Goal: Task Accomplishment & Management: Manage account settings

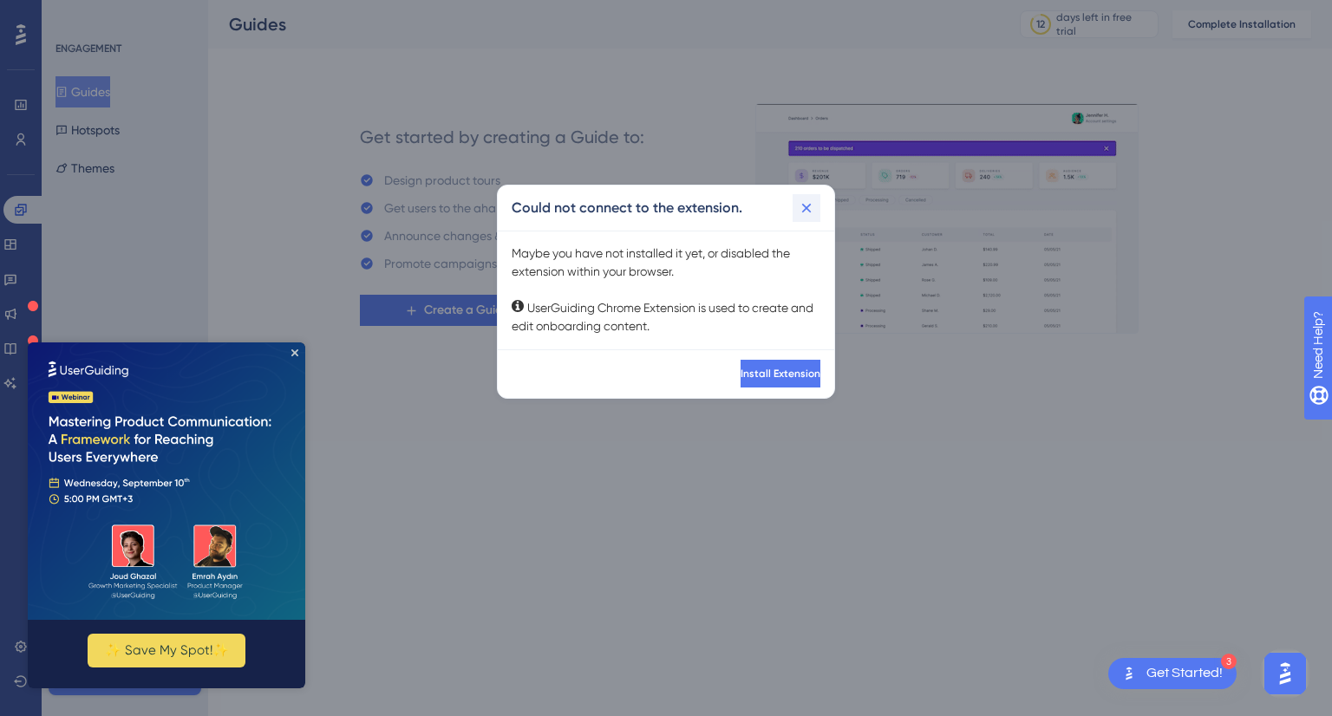
click at [810, 199] on icon at bounding box center [806, 207] width 17 height 17
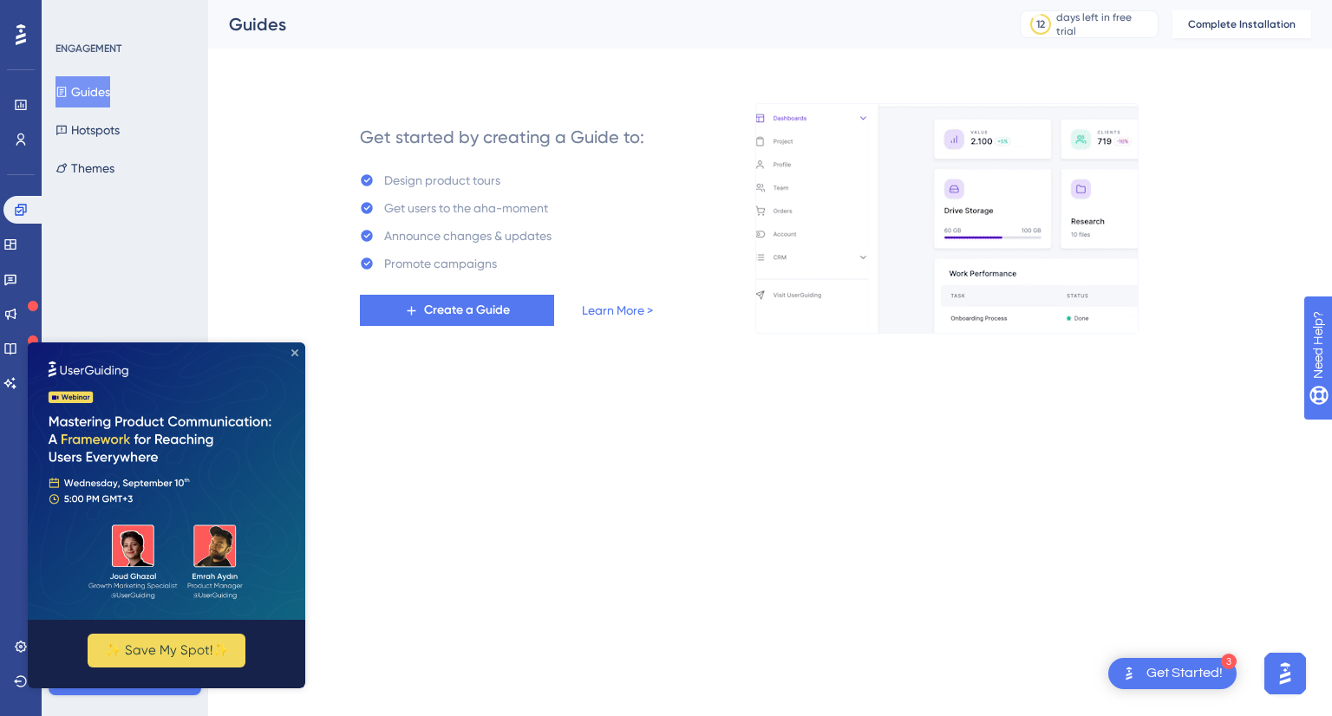
click at [295, 352] on icon "Close Preview" at bounding box center [294, 352] width 7 height 7
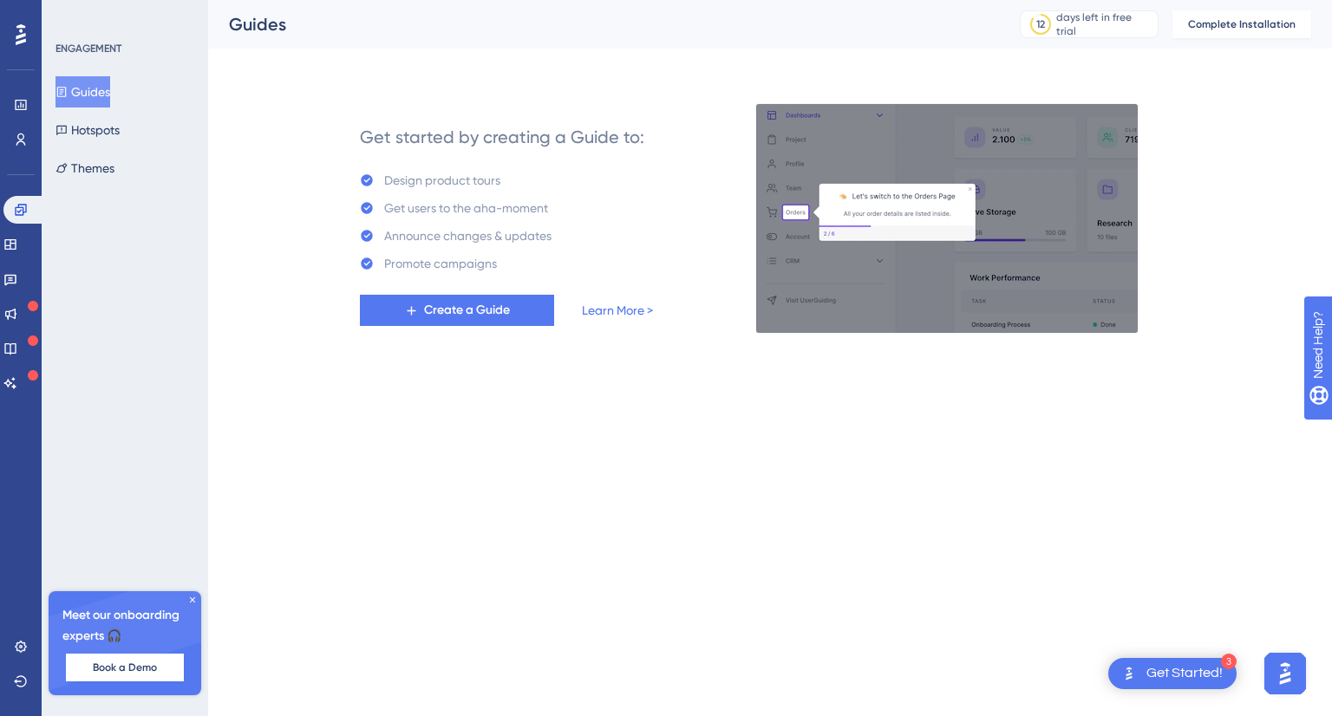
click at [16, 123] on div "Performance Users" at bounding box center [21, 122] width 14 height 62
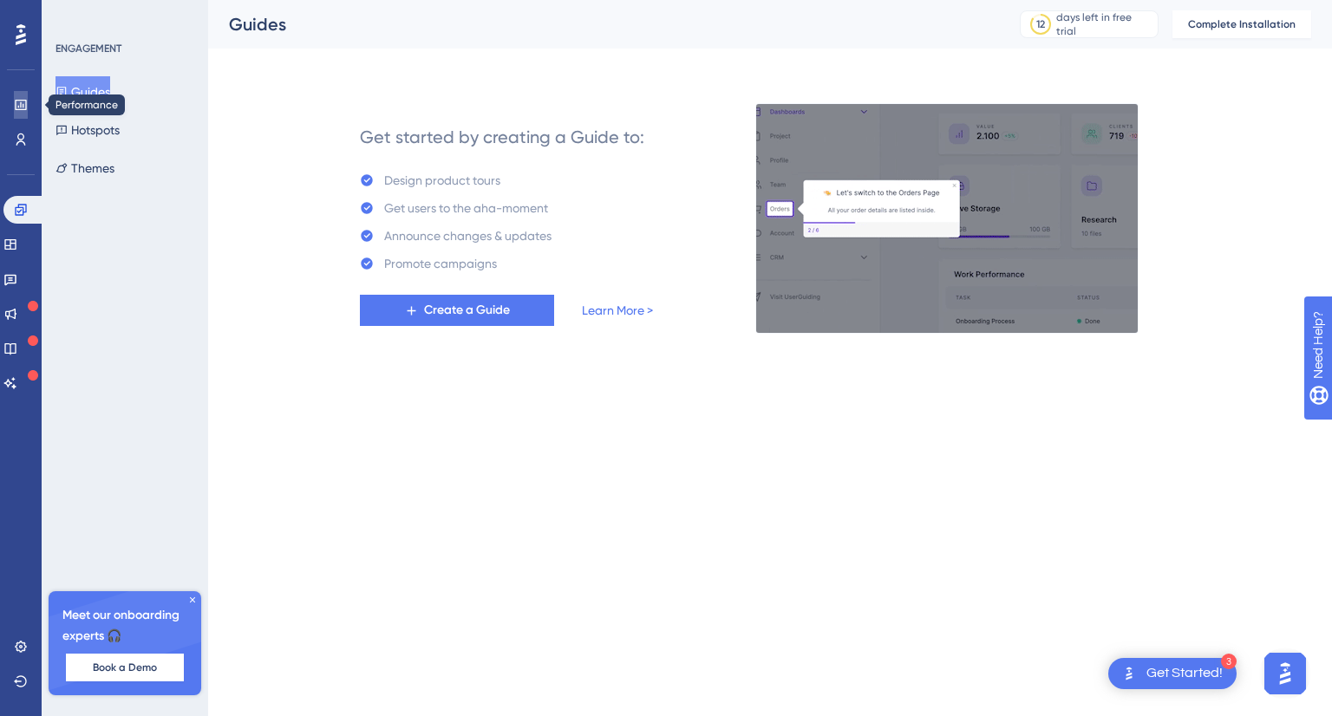
click at [18, 101] on icon at bounding box center [20, 105] width 11 height 10
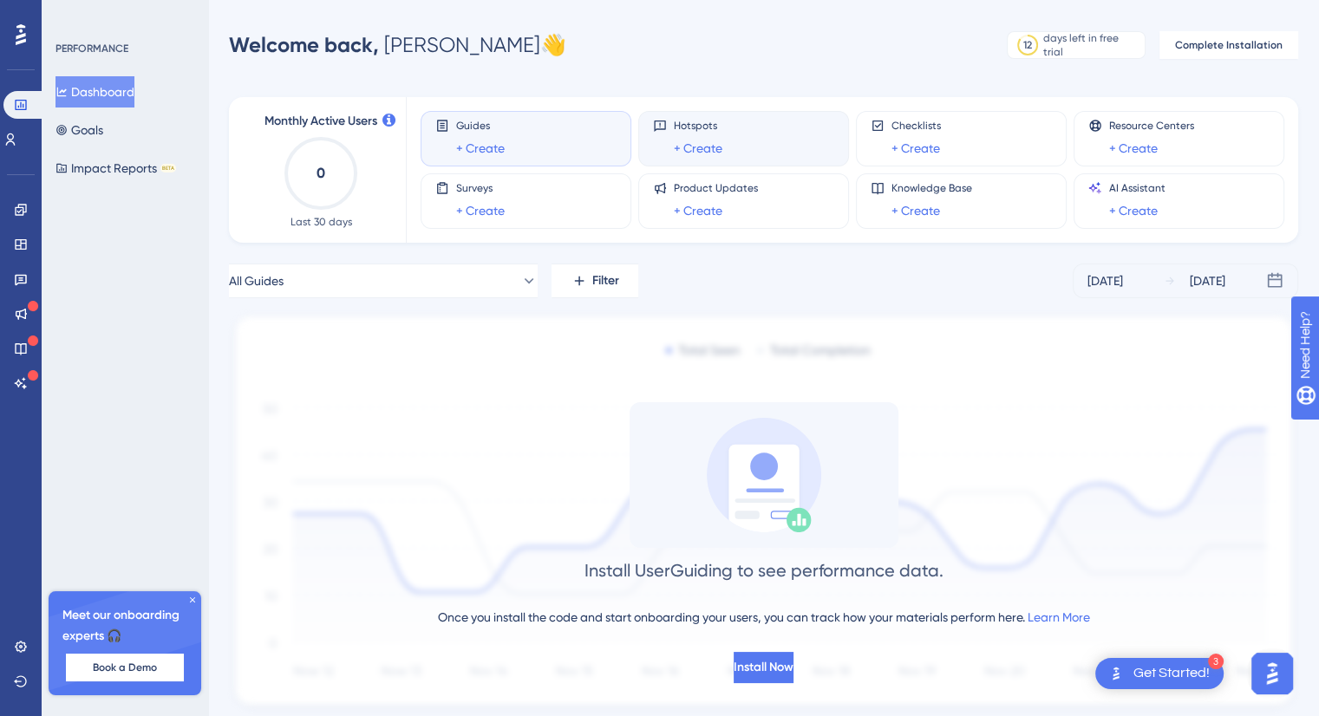
click at [709, 136] on div "Hotspots + Create" at bounding box center [698, 139] width 49 height 40
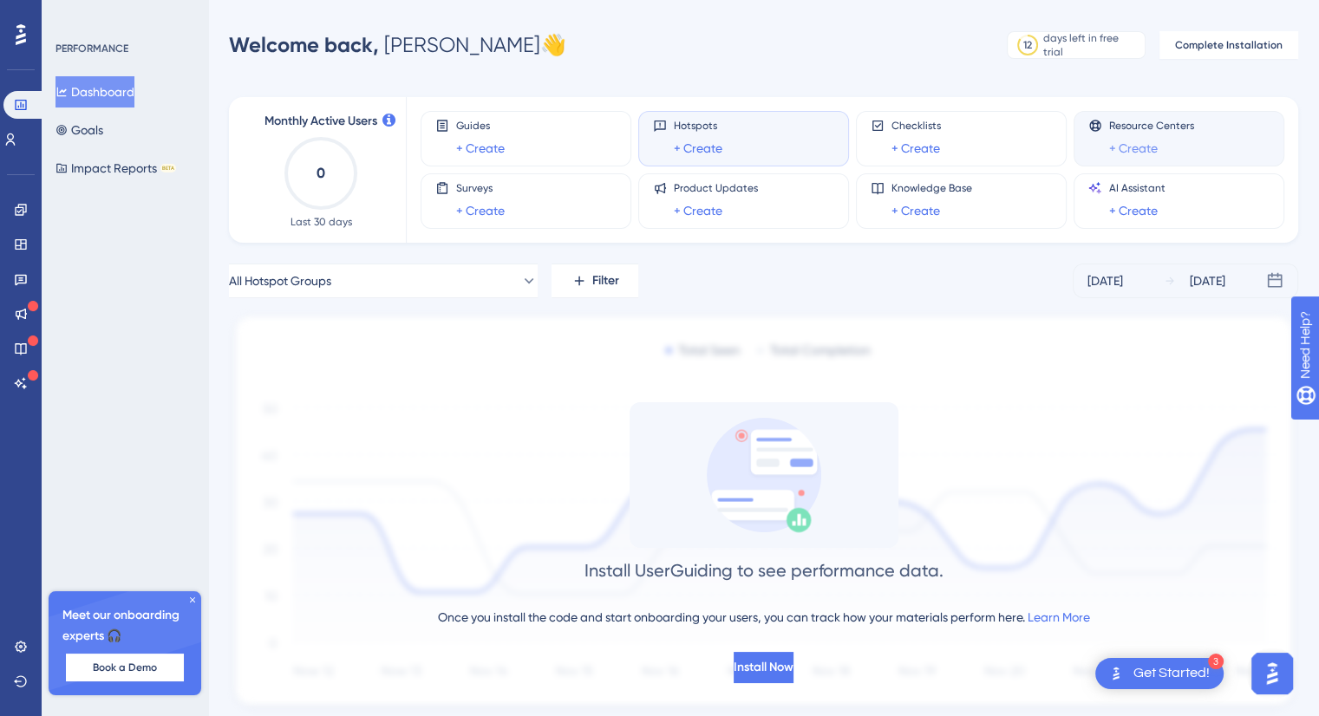
click at [1140, 139] on link "+ Create" at bounding box center [1133, 148] width 49 height 21
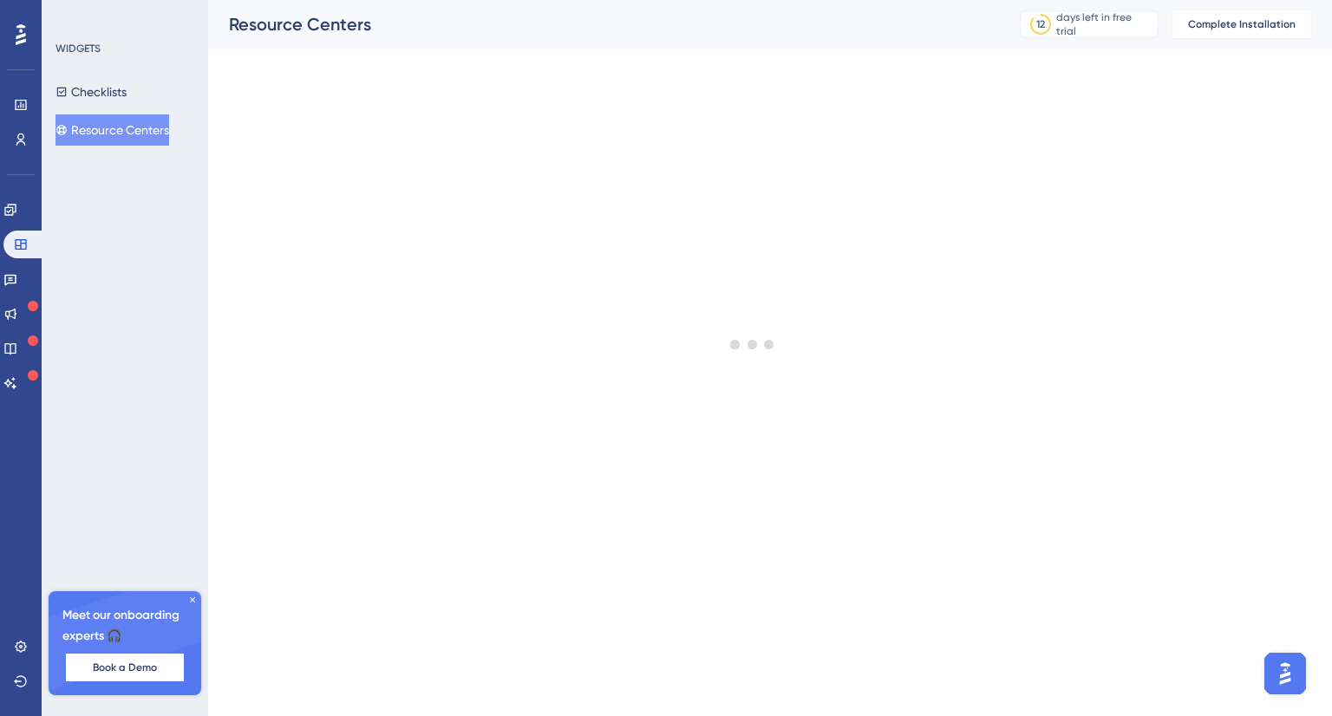
click at [565, 108] on div at bounding box center [752, 344] width 1159 height 591
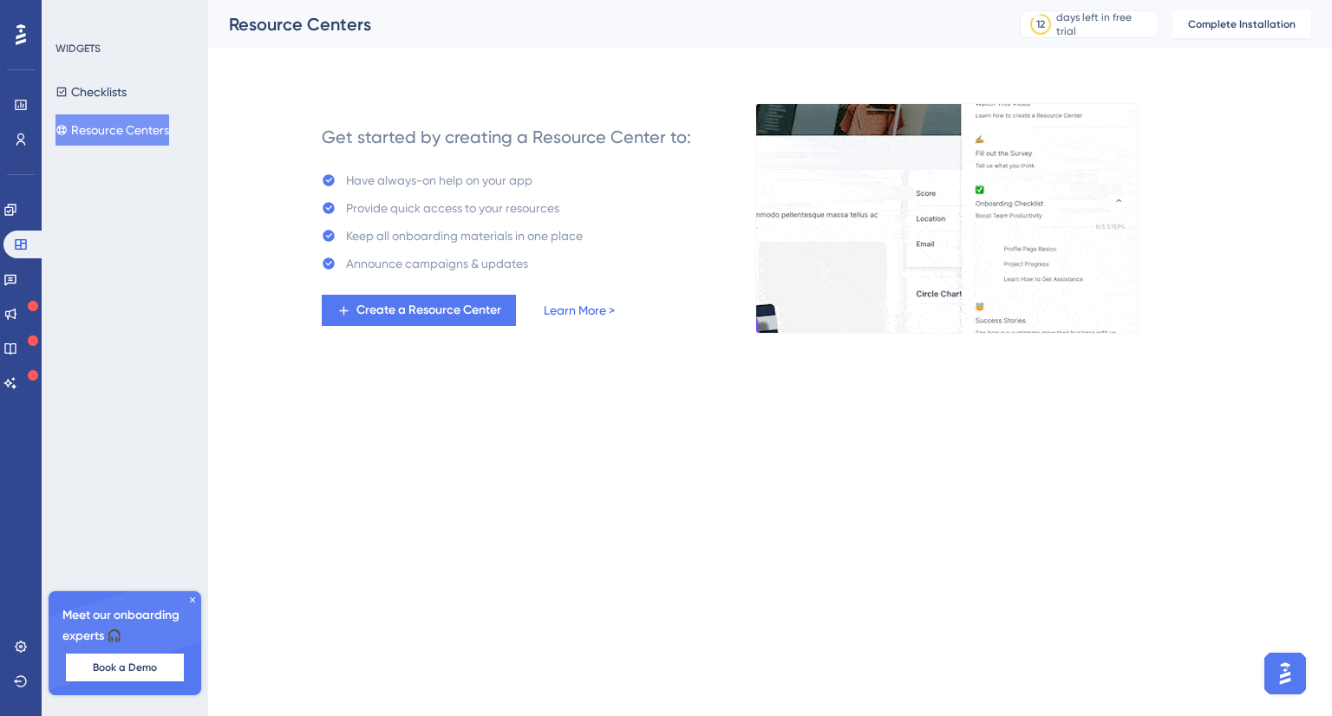
click at [576, 300] on link "Learn More >" at bounding box center [579, 310] width 71 height 21
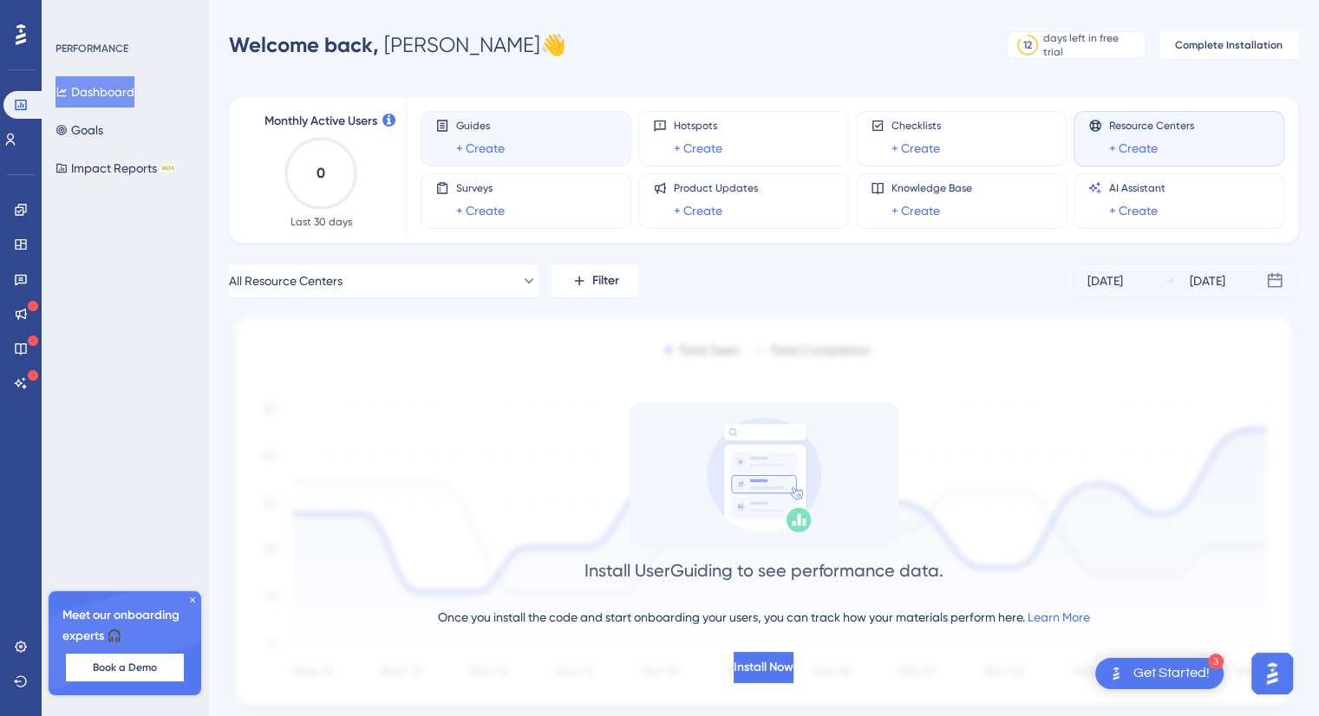
click at [515, 147] on div "Guides + Create" at bounding box center [525, 139] width 181 height 40
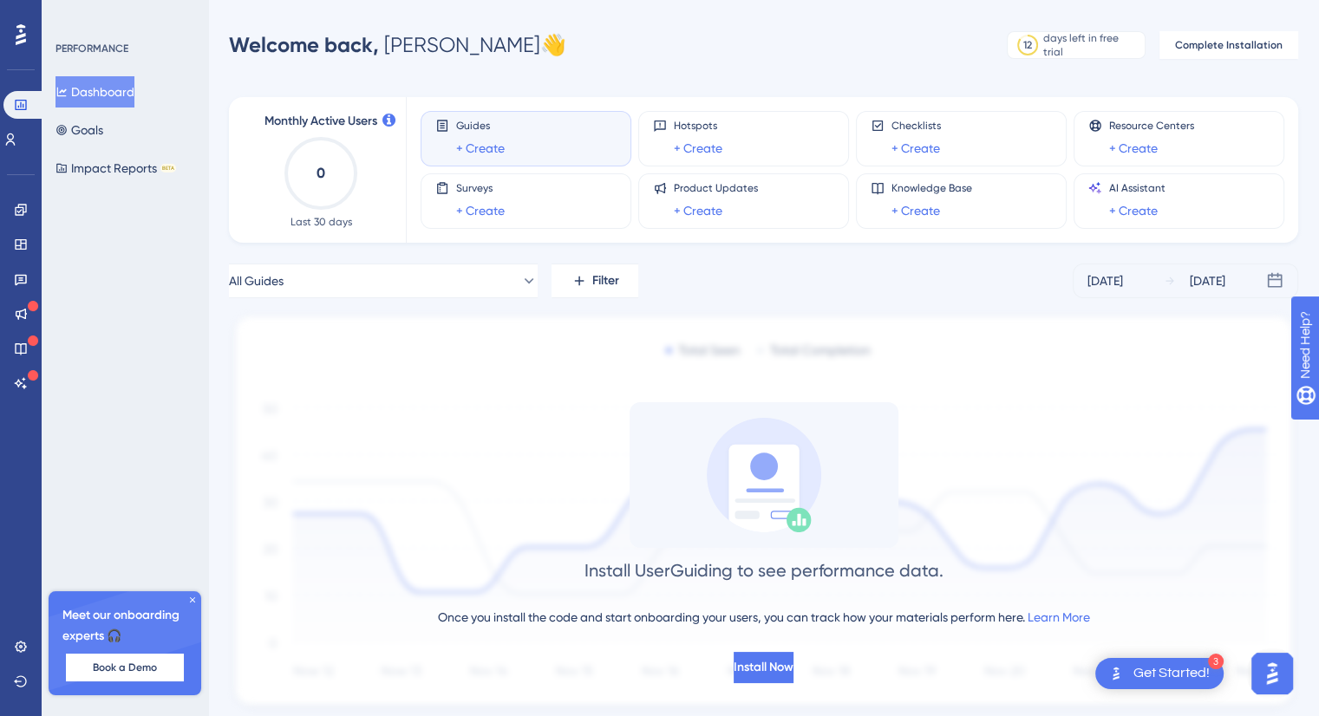
click at [499, 129] on span "Guides" at bounding box center [480, 126] width 49 height 14
click at [731, 113] on div "Guides + Create Hotspots + Create Checklists + Create Resource Centers + Create…" at bounding box center [842, 170] width 843 height 146
click at [732, 121] on div "Hotspots + Create" at bounding box center [743, 139] width 181 height 40
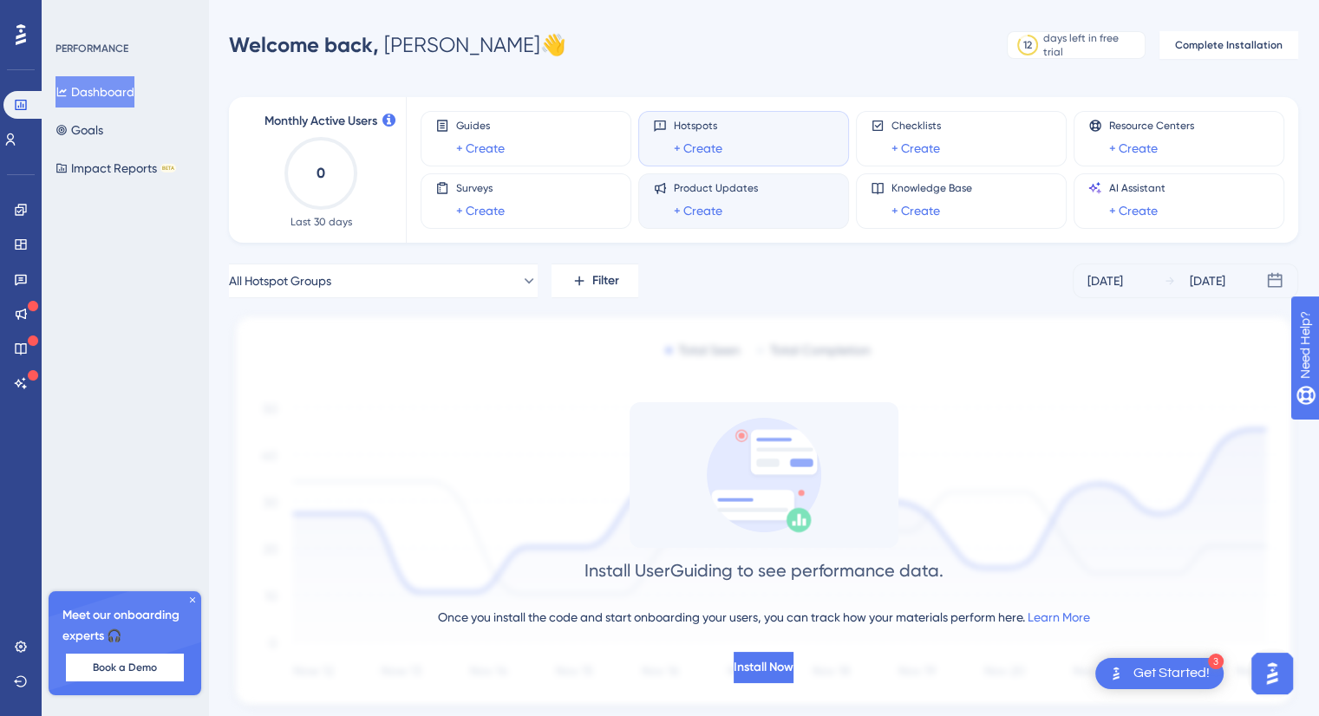
click at [726, 174] on div "Product Updates + Create" at bounding box center [743, 201] width 211 height 56
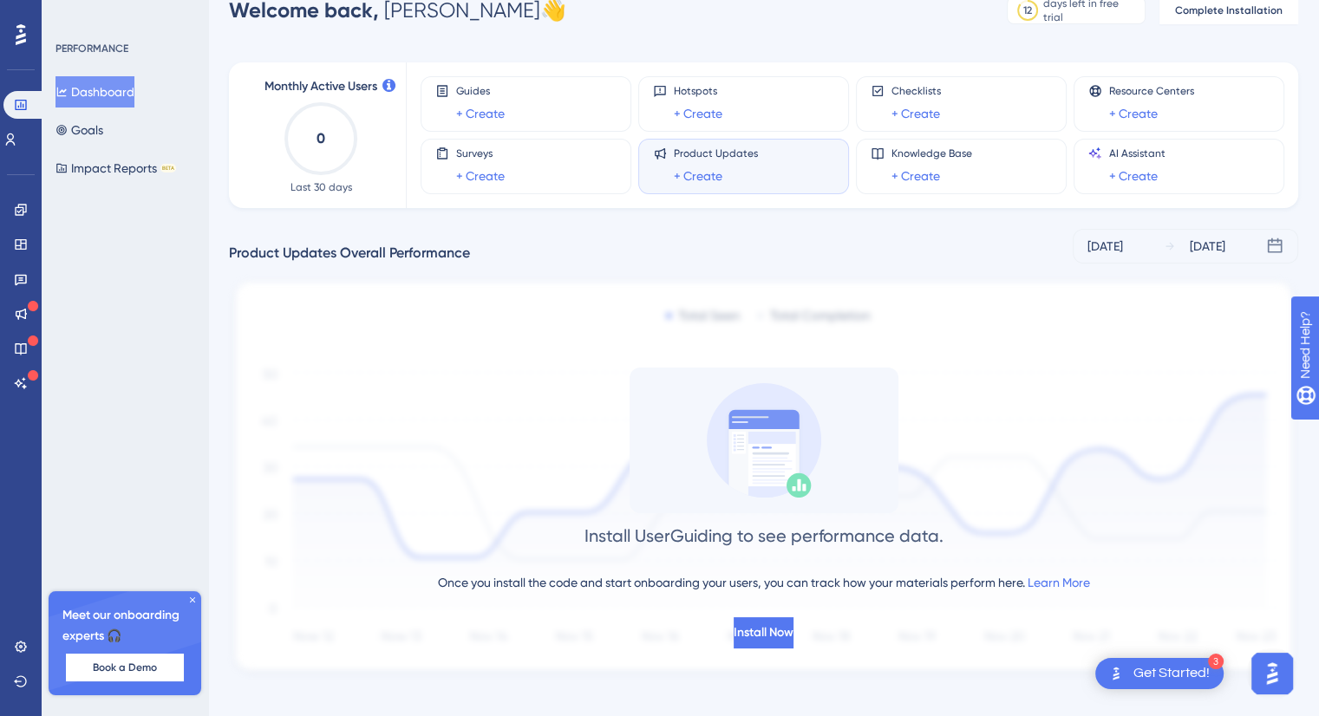
scroll to position [53, 0]
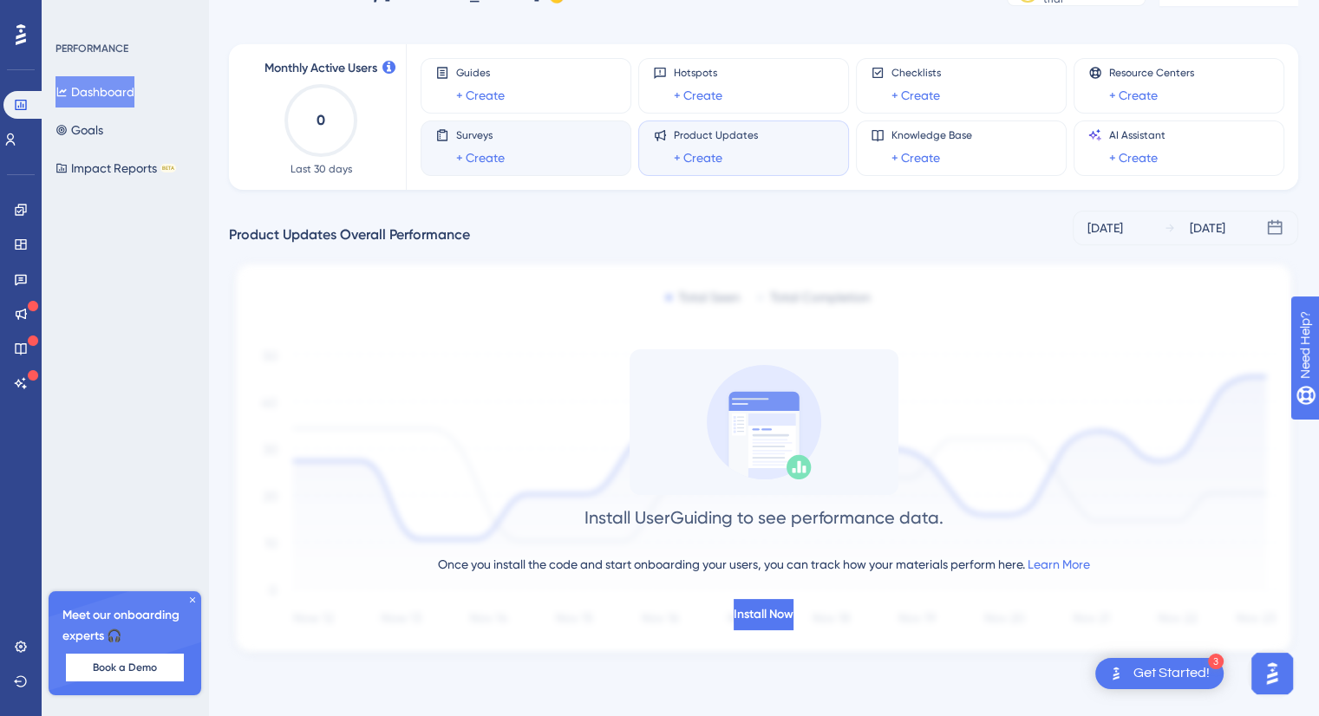
click at [535, 147] on div "Surveys + Create" at bounding box center [525, 148] width 181 height 40
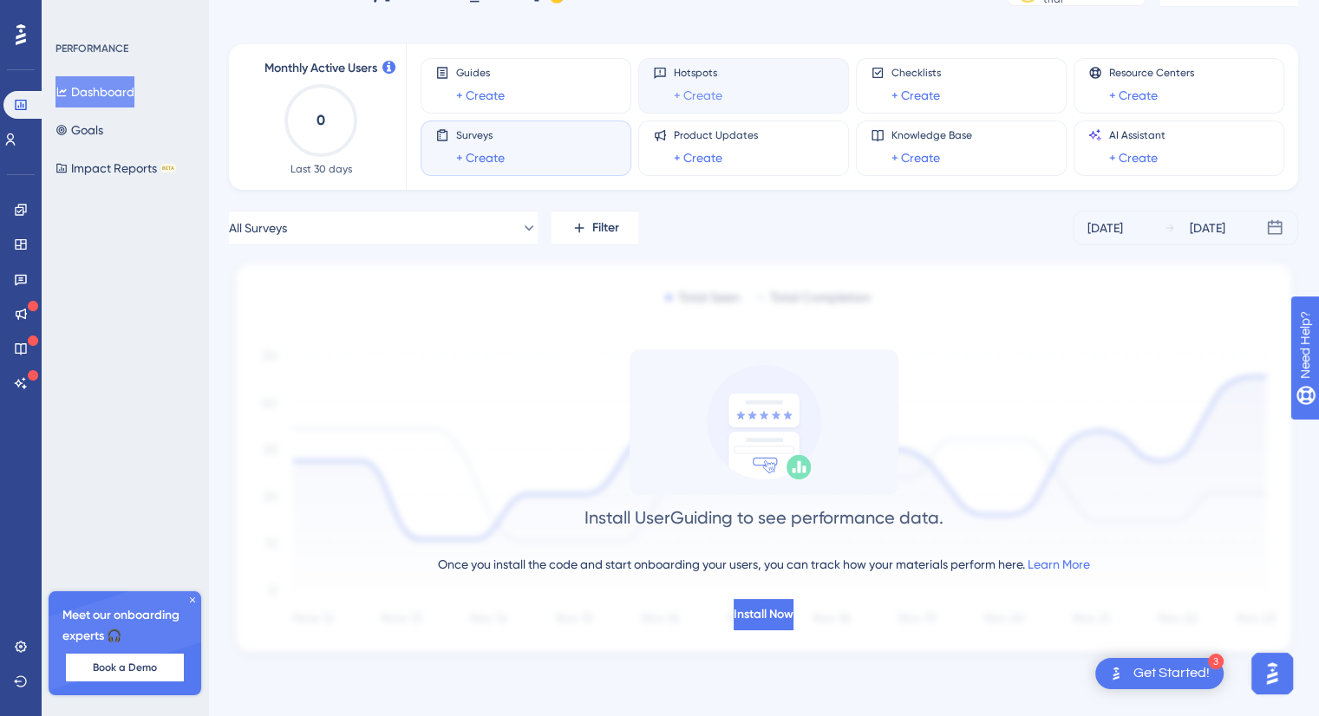
click at [709, 101] on link "+ Create" at bounding box center [698, 95] width 49 height 21
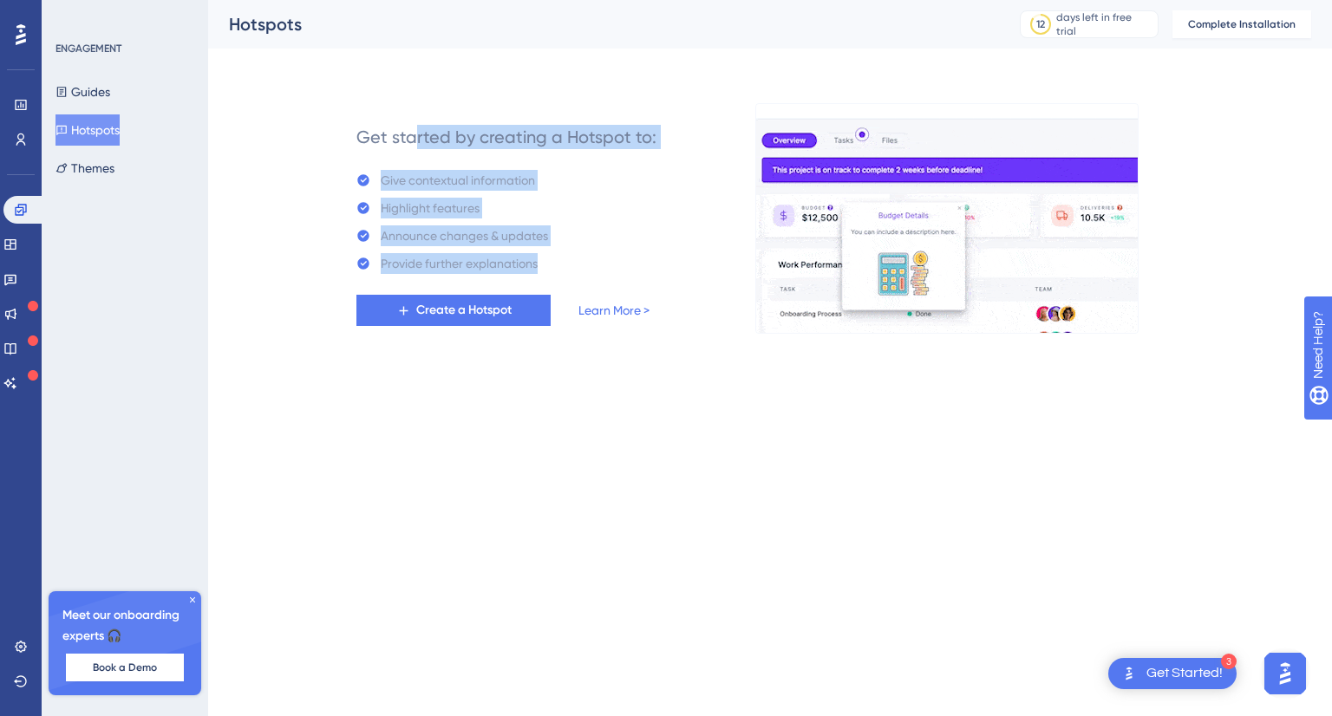
drag, startPoint x: 500, startPoint y: 264, endPoint x: 460, endPoint y: 150, distance: 120.9
click at [436, 151] on div "Get started by creating a Hotspot to: Give contextual information Highlight fea…" at bounding box center [506, 218] width 300 height 215
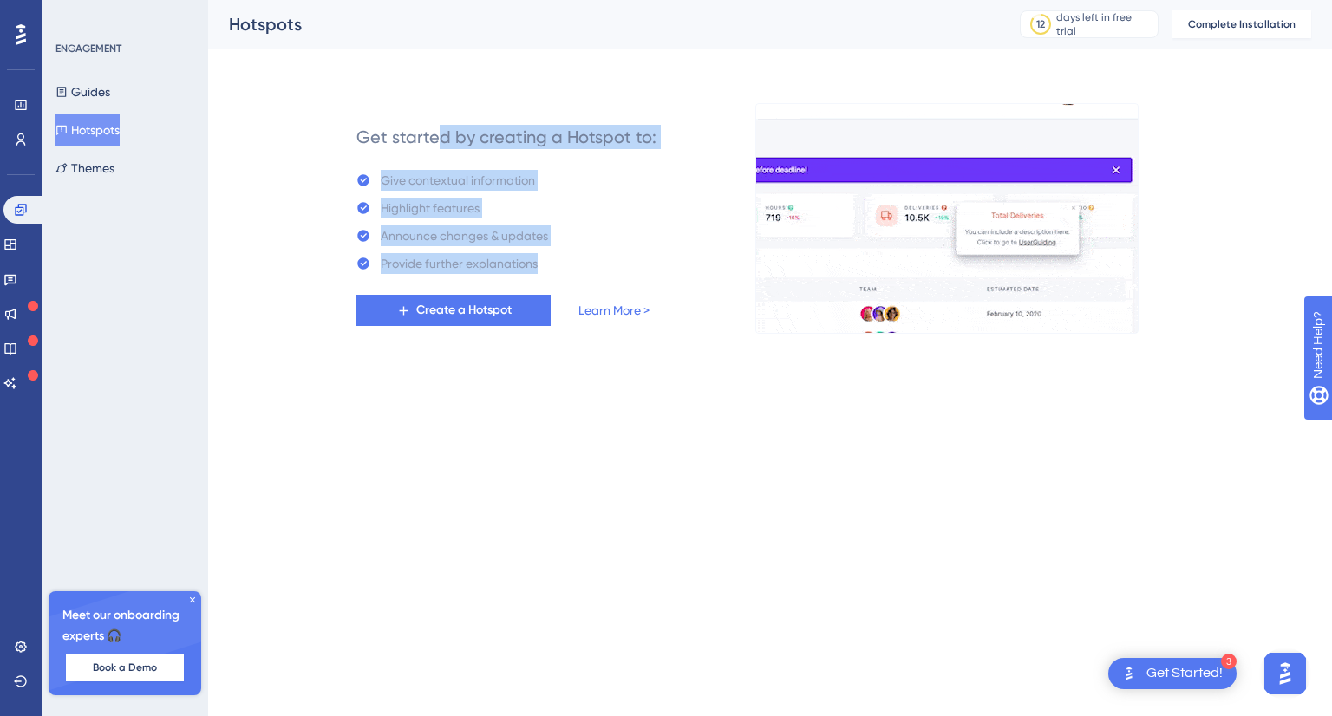
click at [581, 88] on div "Get started by creating a Hotspot to: Give contextual information Highlight fea…" at bounding box center [770, 197] width 1082 height 271
click at [601, 128] on div "Get started by creating a Hotspot to:" at bounding box center [506, 137] width 300 height 24
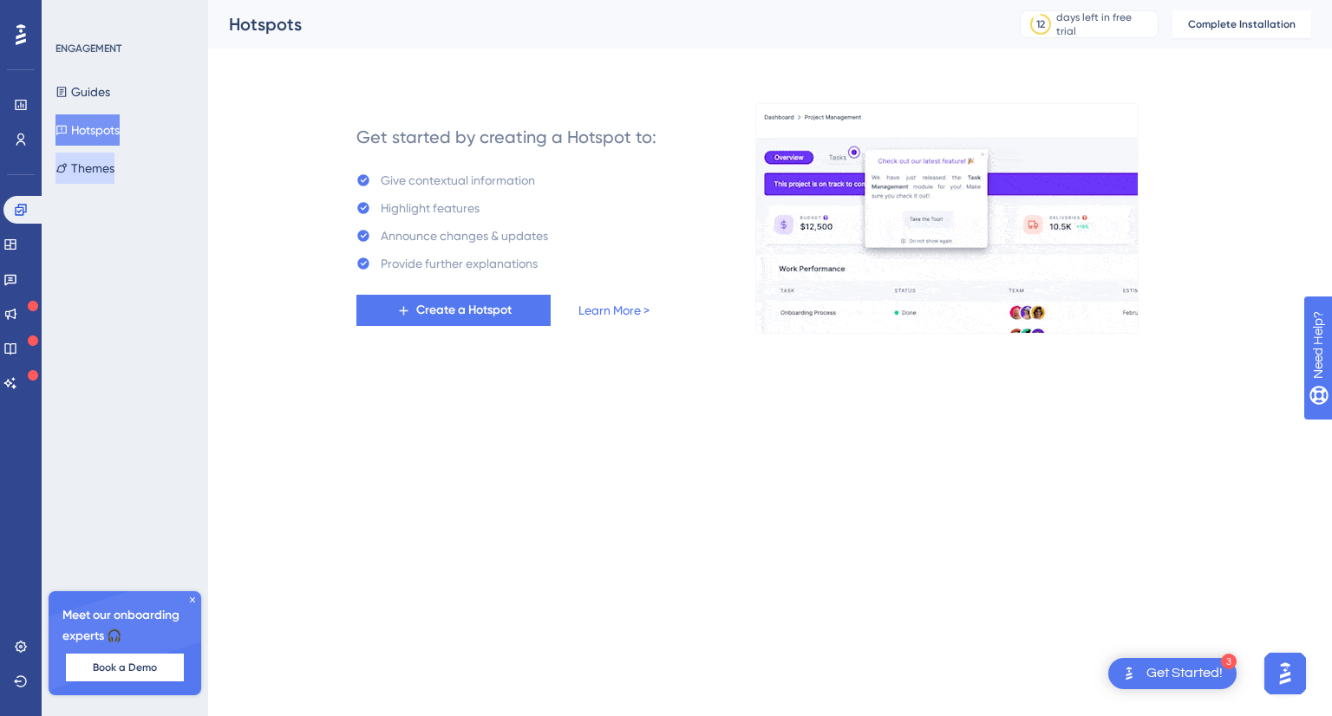
click at [108, 153] on button "Themes" at bounding box center [85, 168] width 59 height 31
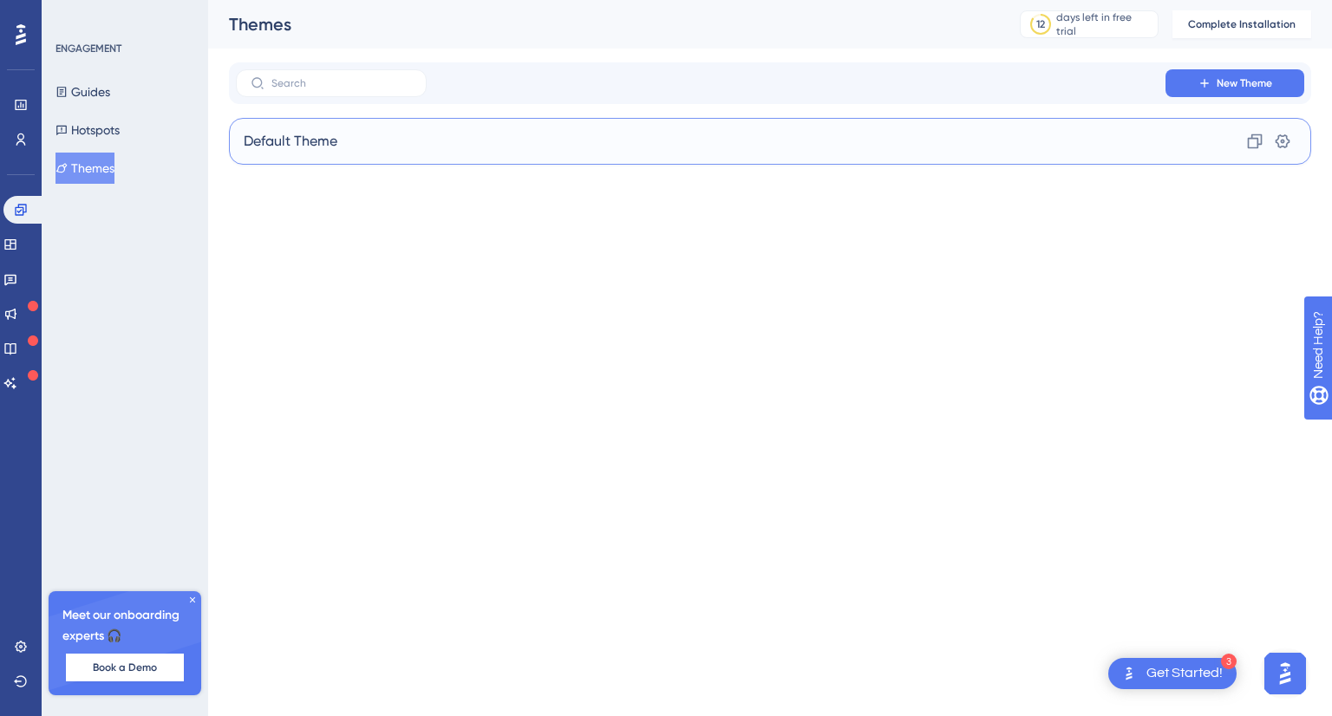
click at [298, 145] on span "Default Theme" at bounding box center [291, 141] width 94 height 21
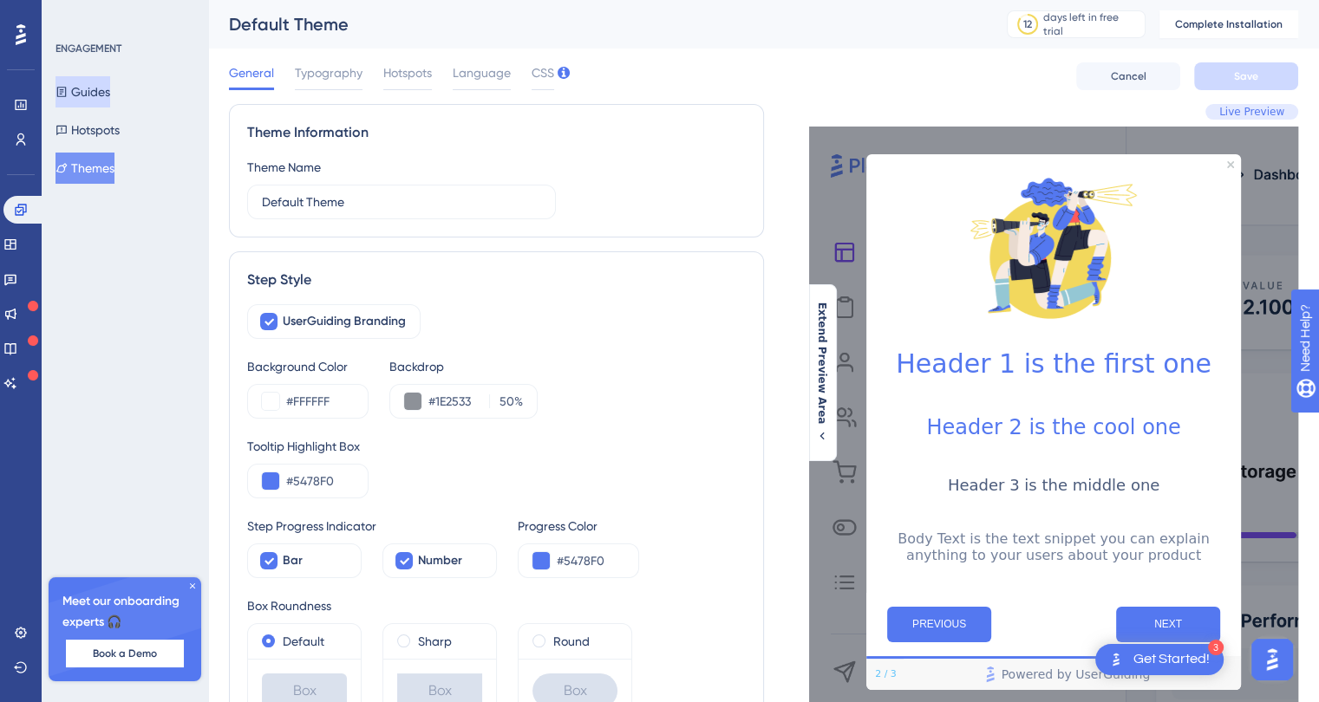
click at [110, 91] on button "Guides" at bounding box center [83, 91] width 55 height 31
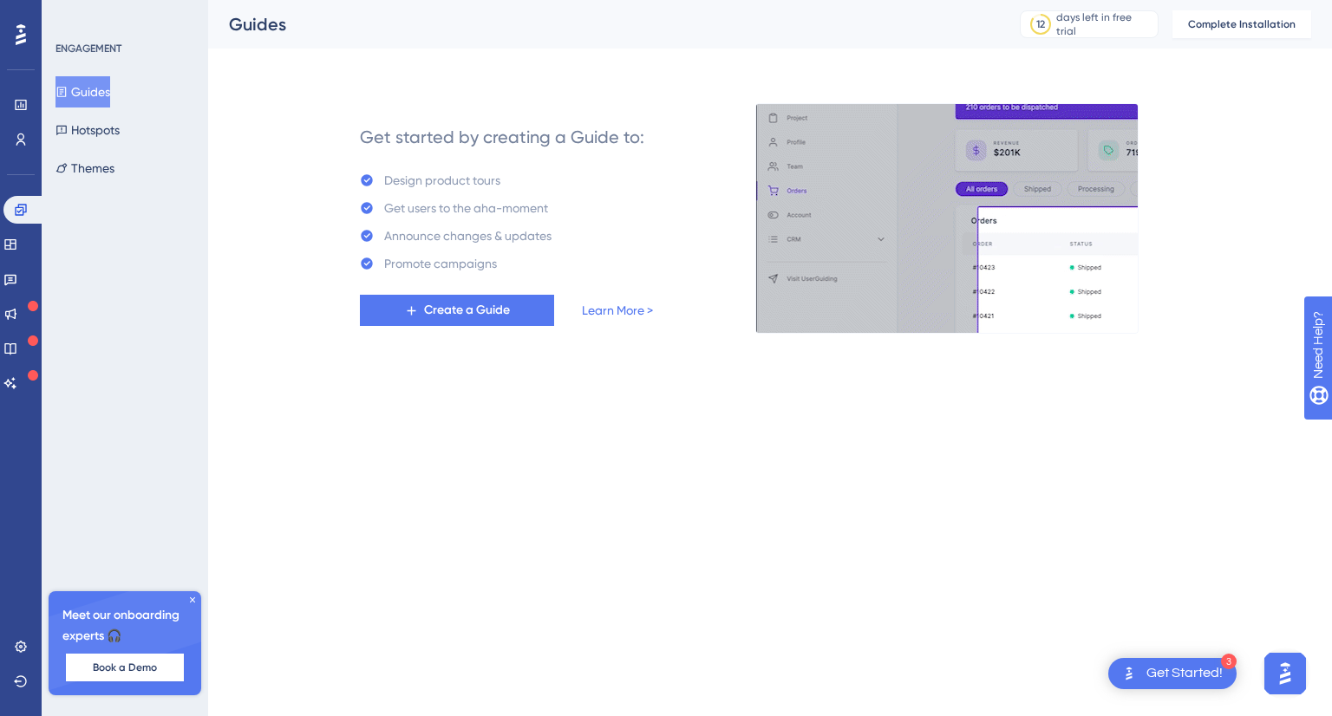
click at [18, 34] on icon at bounding box center [21, 34] width 10 height 23
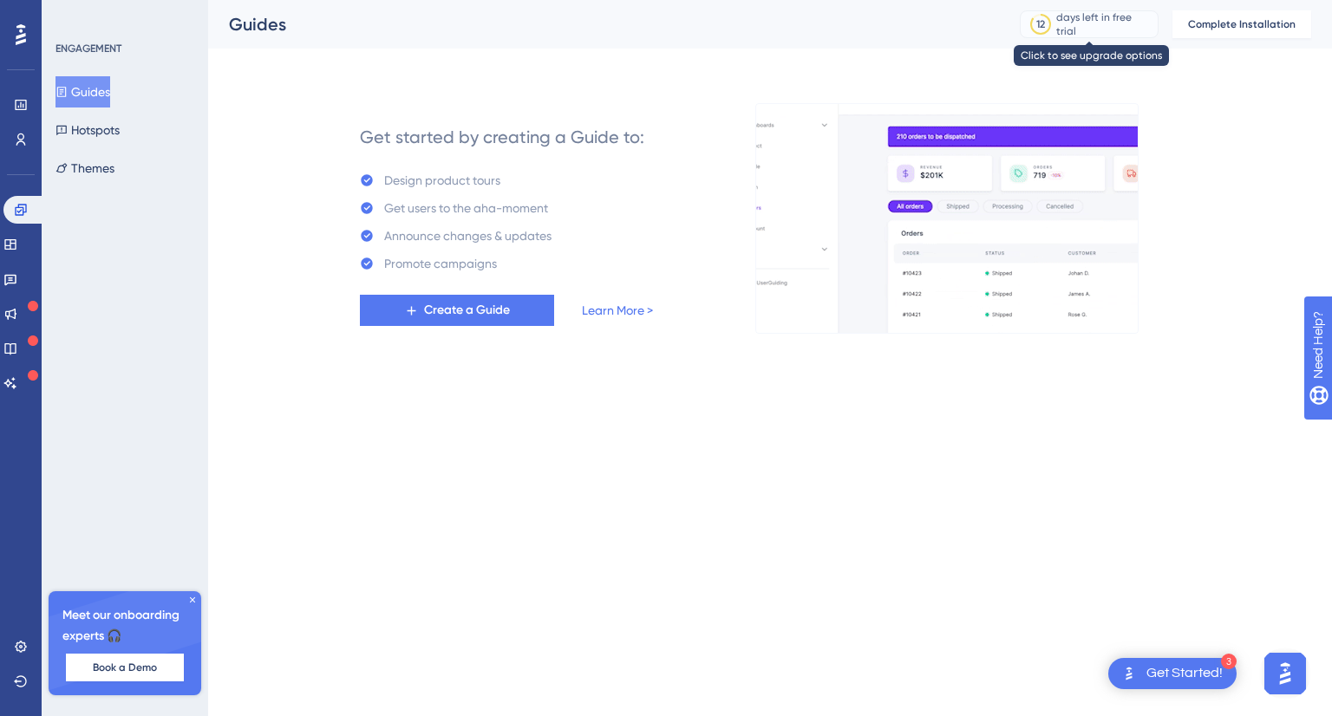
click at [1090, 22] on div "days left in free trial" at bounding box center [1104, 24] width 96 height 28
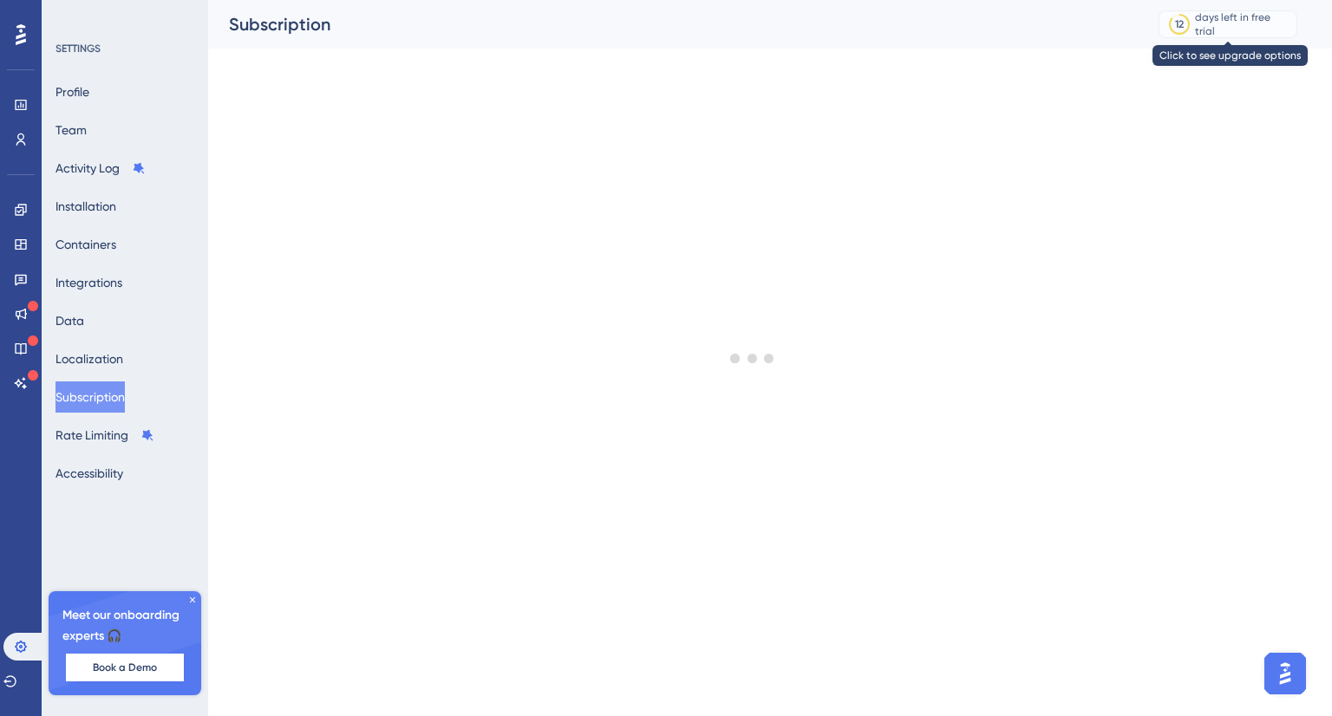
click at [1282, 21] on div "days left in free trial" at bounding box center [1243, 24] width 96 height 28
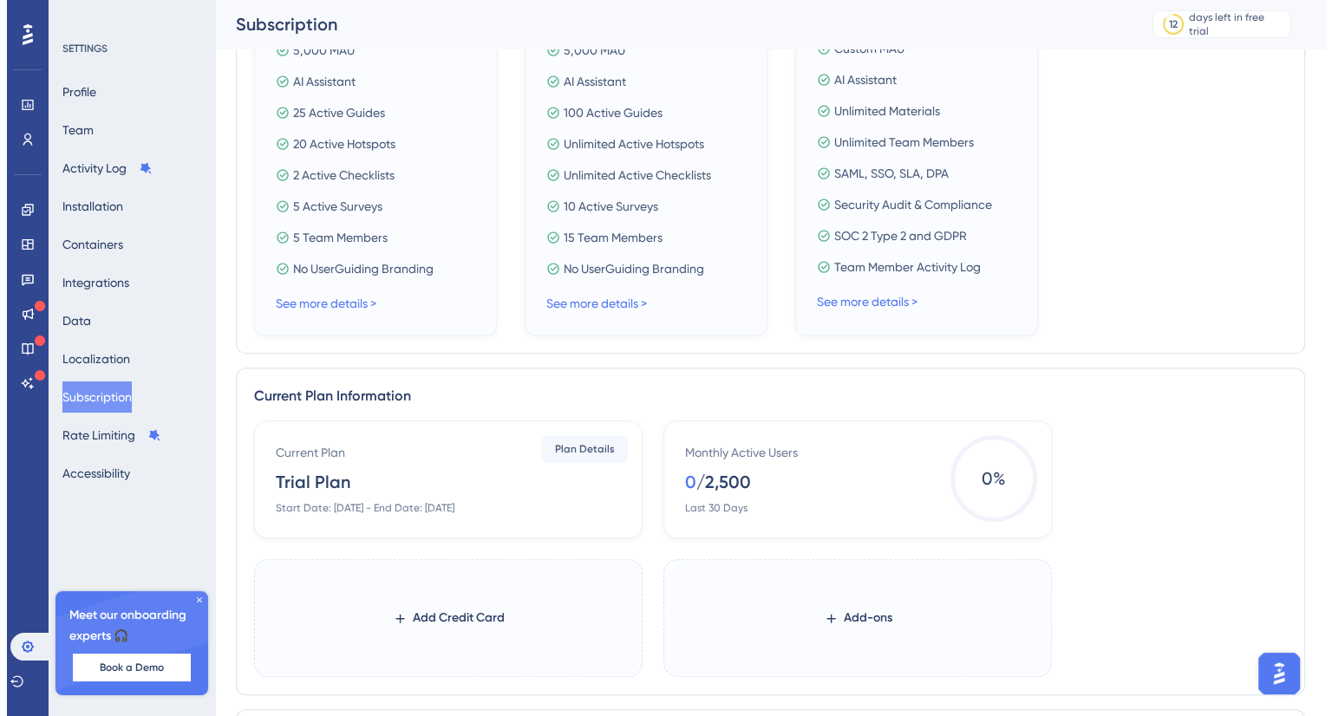
scroll to position [520, 0]
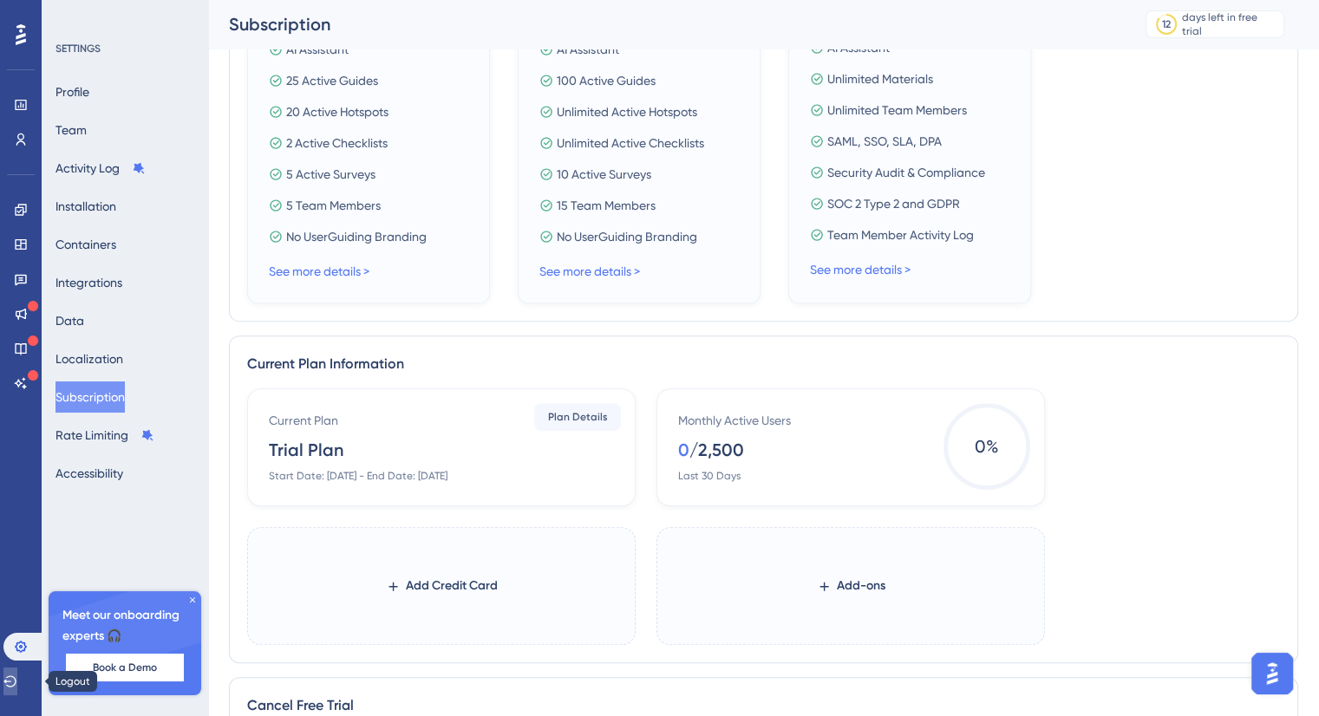
click at [16, 684] on icon at bounding box center [10, 682] width 14 height 14
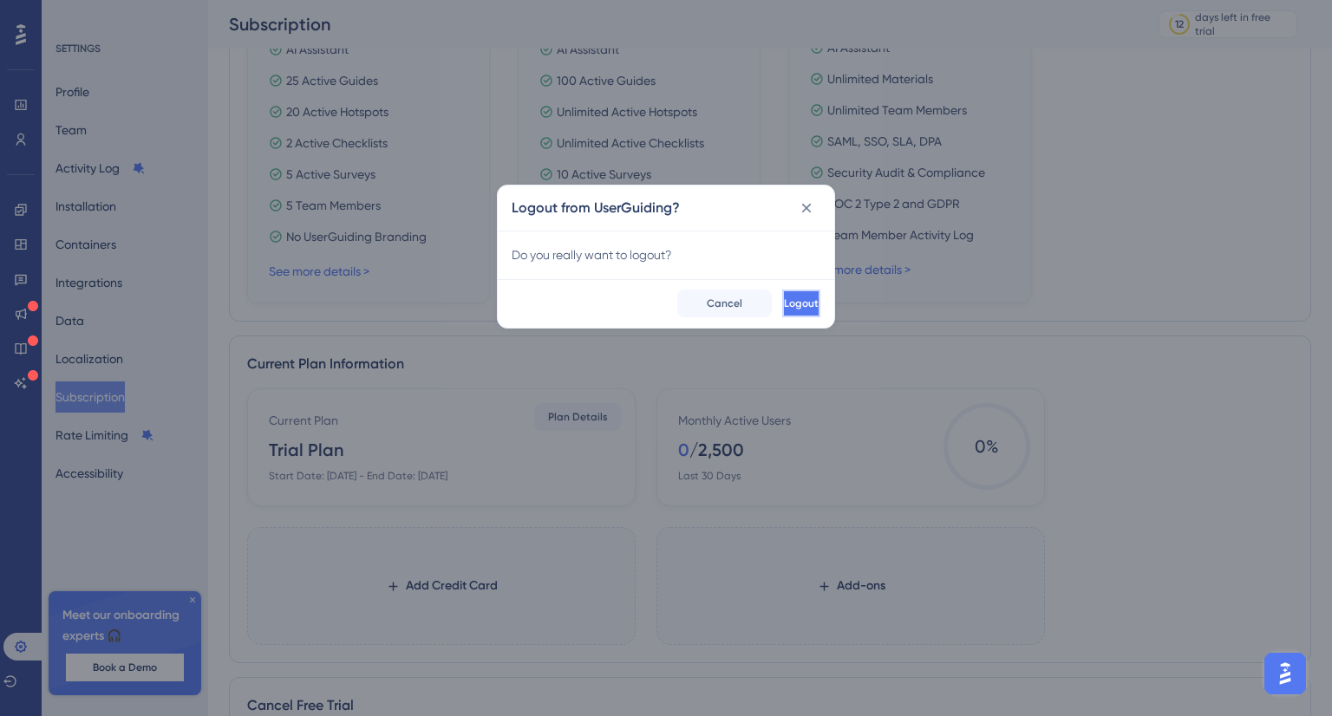
click at [782, 297] on button "Logout" at bounding box center [801, 304] width 38 height 28
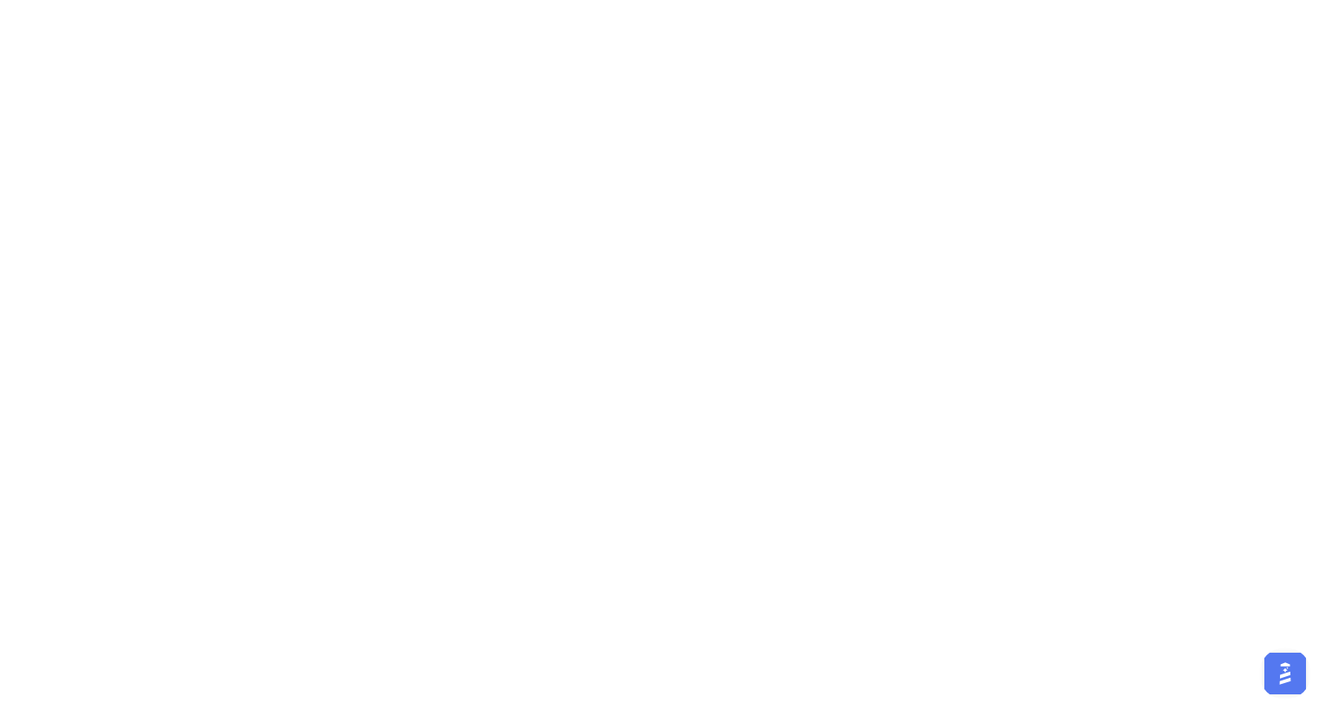
scroll to position [0, 0]
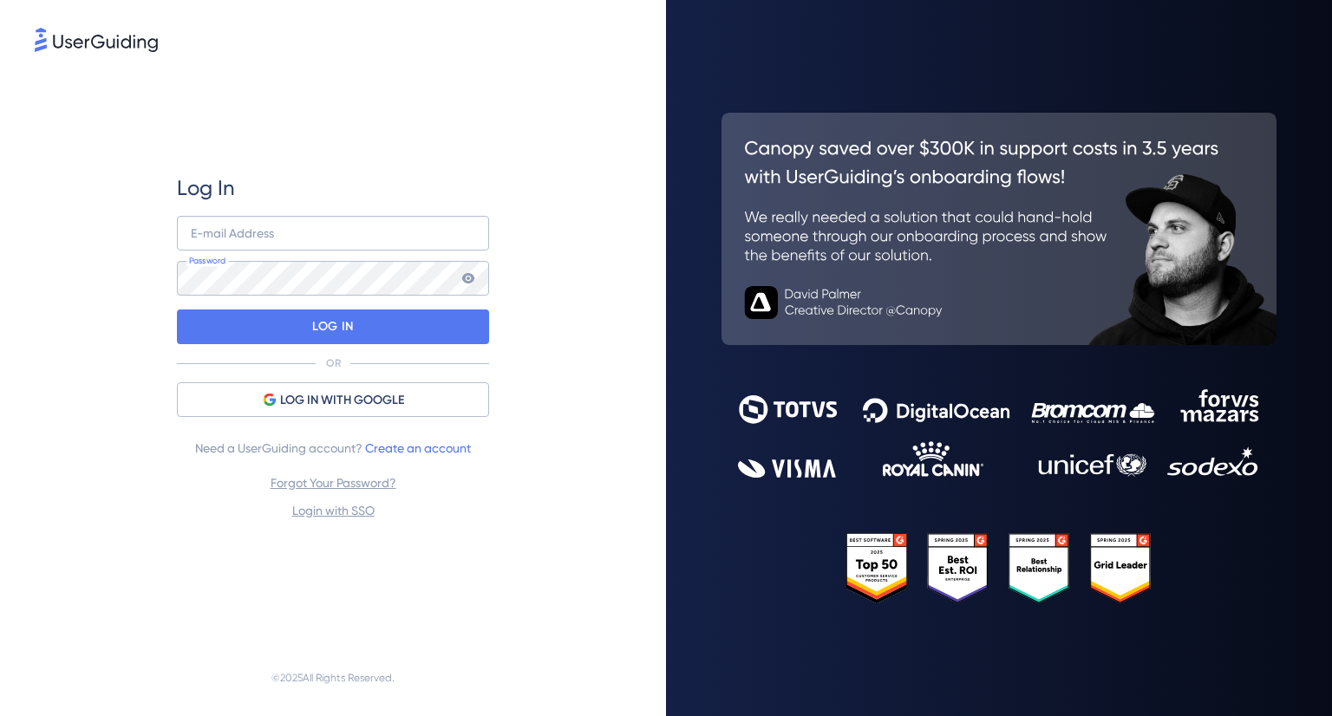
click at [565, 113] on div "Log In E-mail Address Password LOG IN OR LOG IN WITH GOOGLE Need a UserGuiding …" at bounding box center [333, 348] width 597 height 584
